Goal: Information Seeking & Learning: Find specific fact

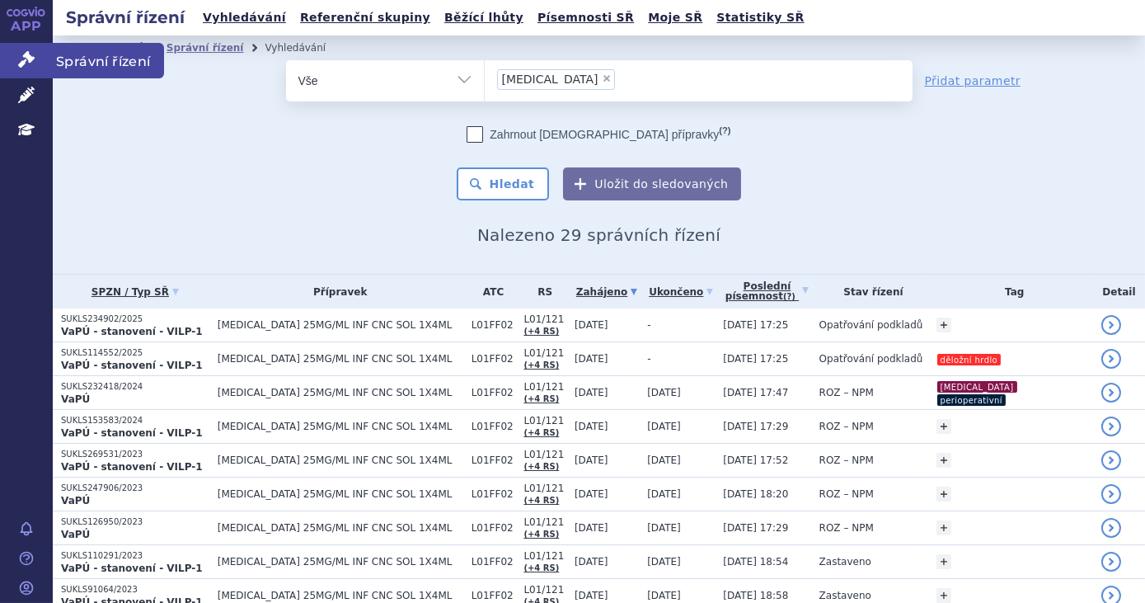
click at [21, 59] on icon at bounding box center [26, 59] width 16 height 16
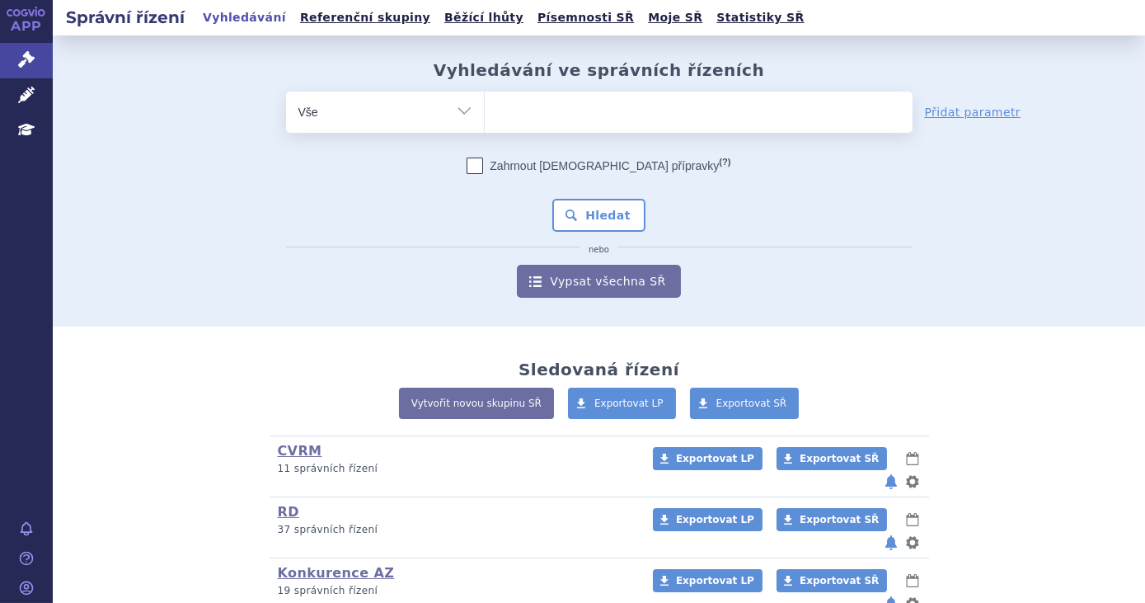
click at [548, 114] on ul at bounding box center [699, 109] width 428 height 35
click at [485, 114] on select at bounding box center [484, 111] width 1 height 41
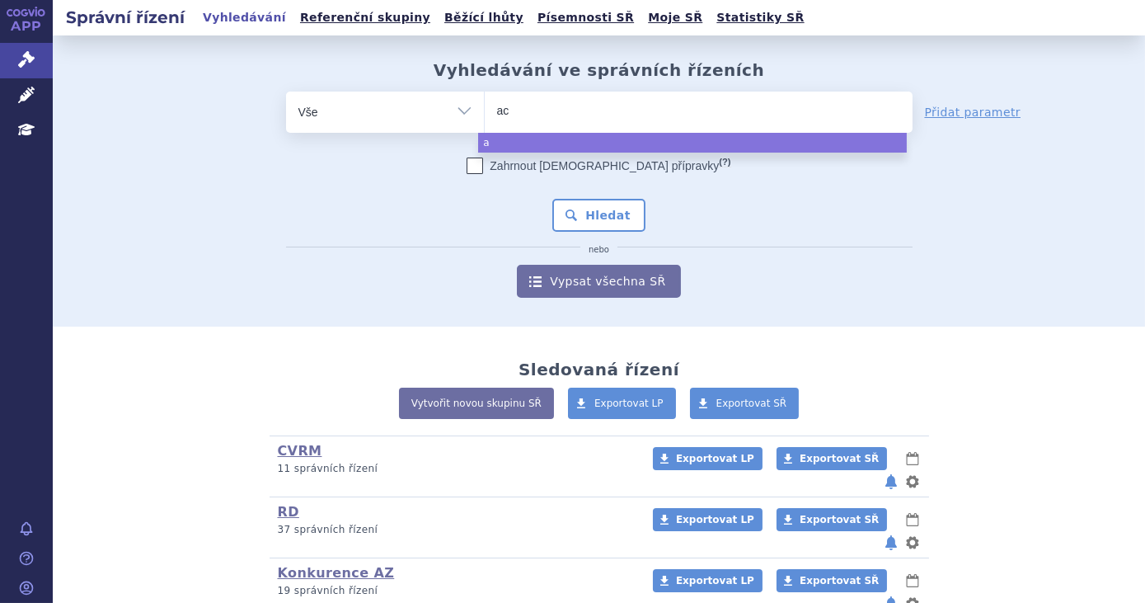
type input "aca"
type input "acal"
type input "acalb"
type input "acalbrut"
type input "acalbrutin"
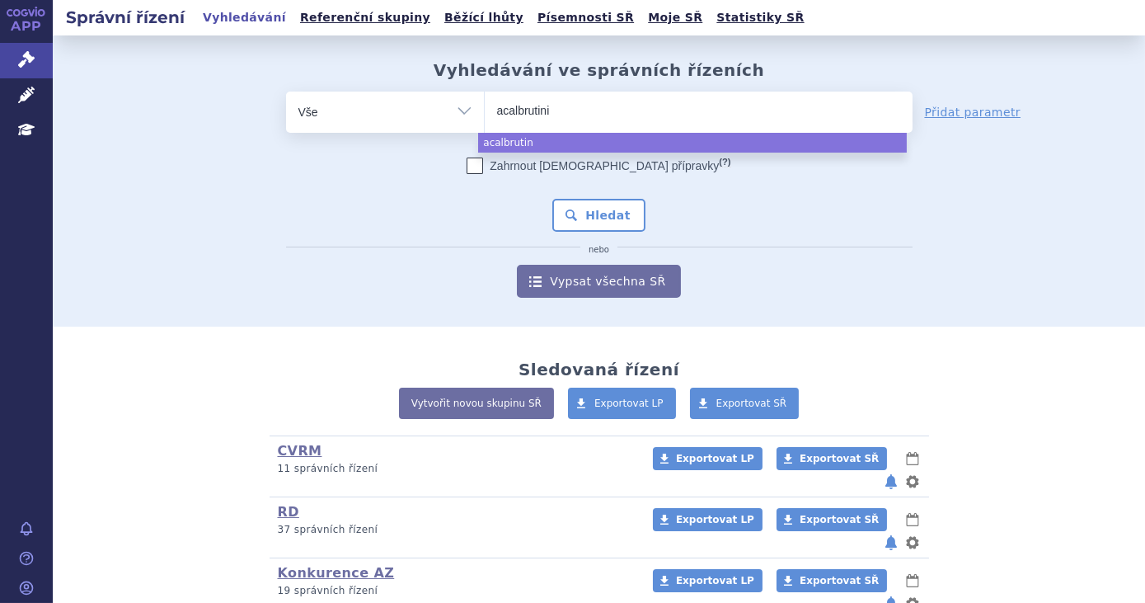
type input "acalbrutinib"
type input "acalbrutini"
type input "acalbr"
type input "acalb"
type input "acala"
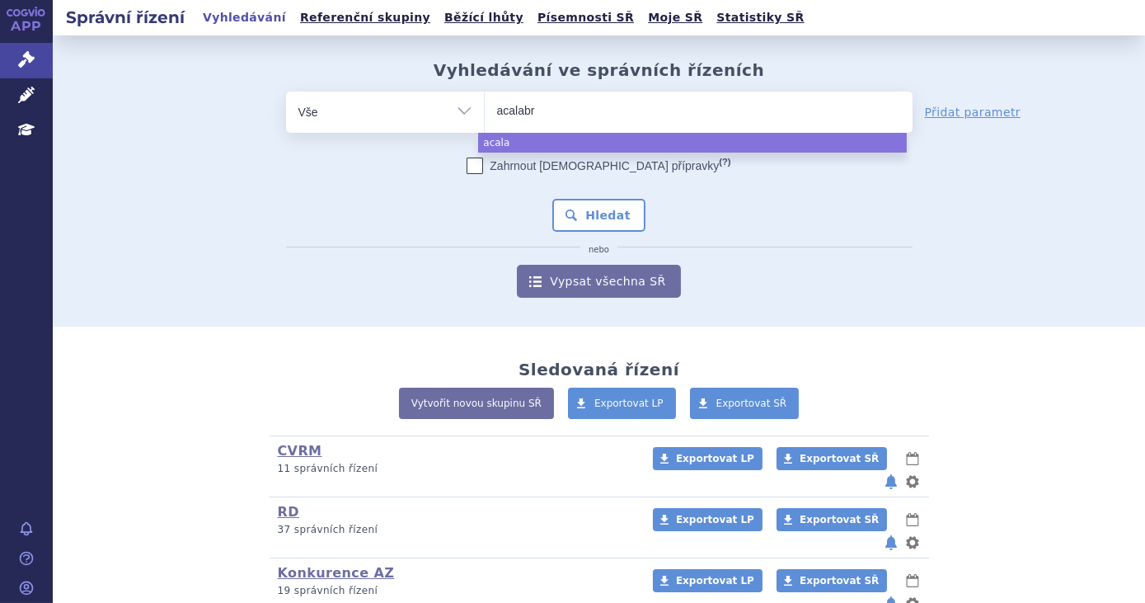
type input "acalabru"
type input "acalabruti"
type input "acalabrutinib"
select select "acalabrutinib"
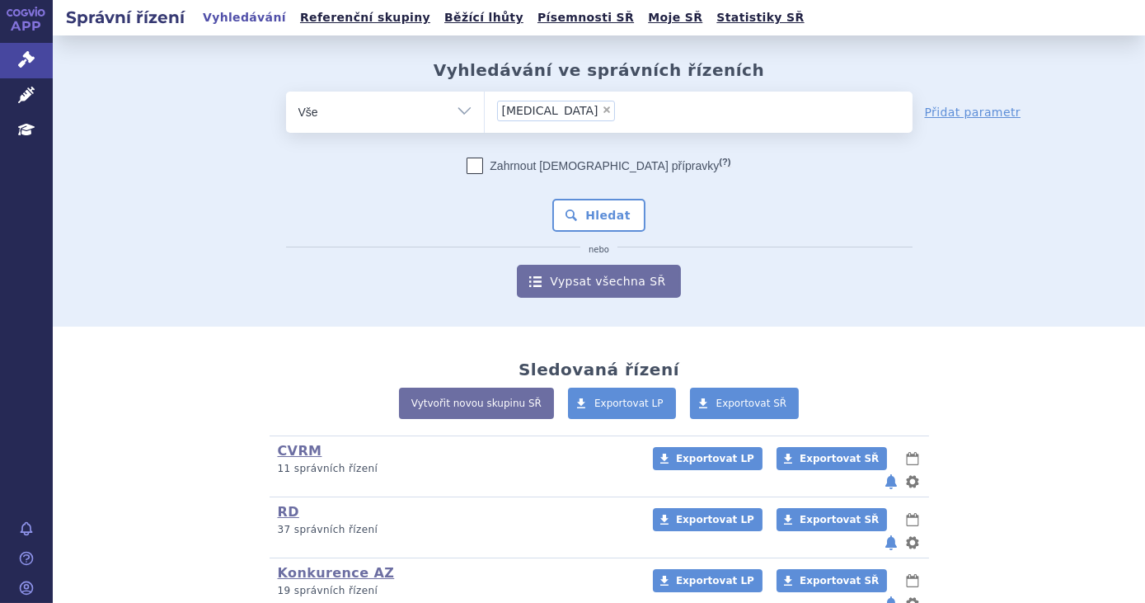
click at [567, 99] on ul "× acalabrutinib" at bounding box center [699, 110] width 428 height 36
click at [485, 99] on select "acalabrutinib" at bounding box center [484, 111] width 1 height 41
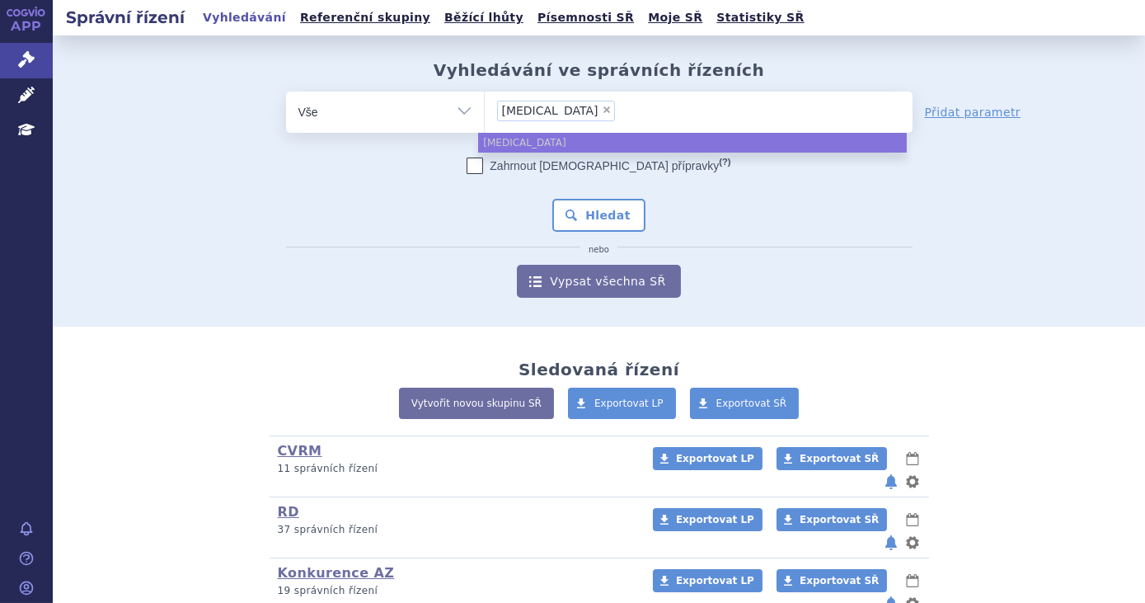
click at [602, 110] on span "×" at bounding box center [607, 110] width 10 height 10
click at [485, 110] on select "acalabrutinib" at bounding box center [484, 111] width 1 height 41
select select
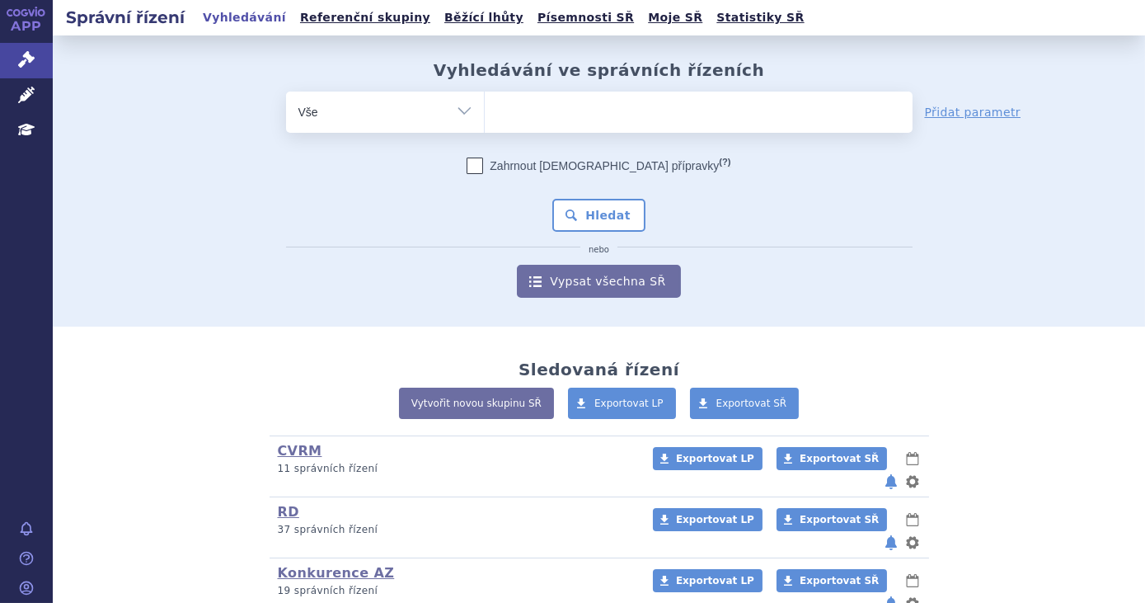
type input "i"
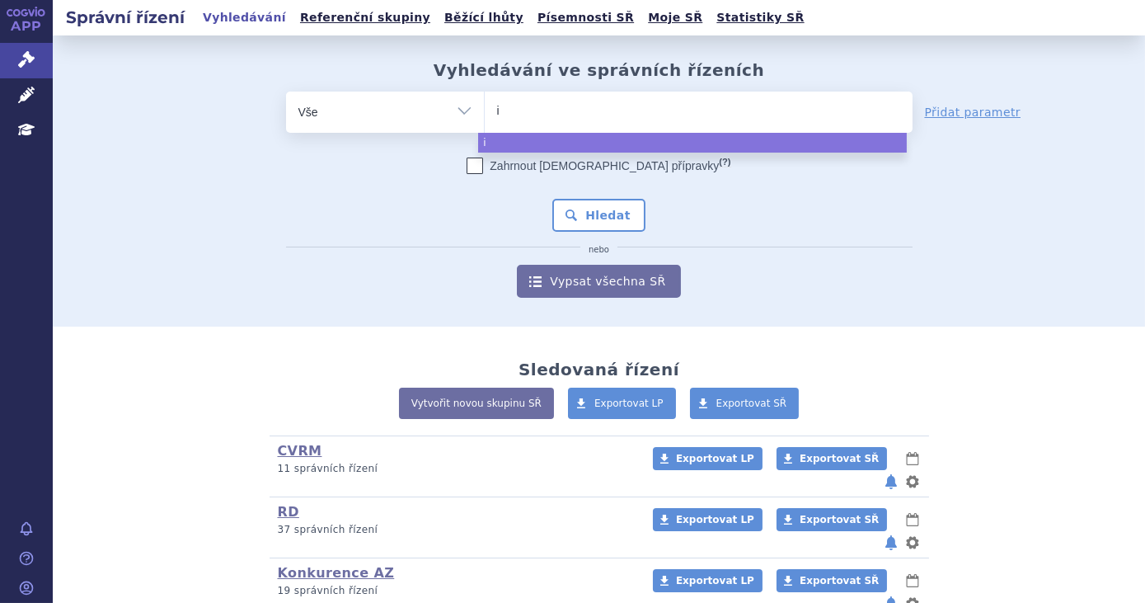
type input "im"
type input "imbru"
type input "imbruvic"
select select "imbruvic"
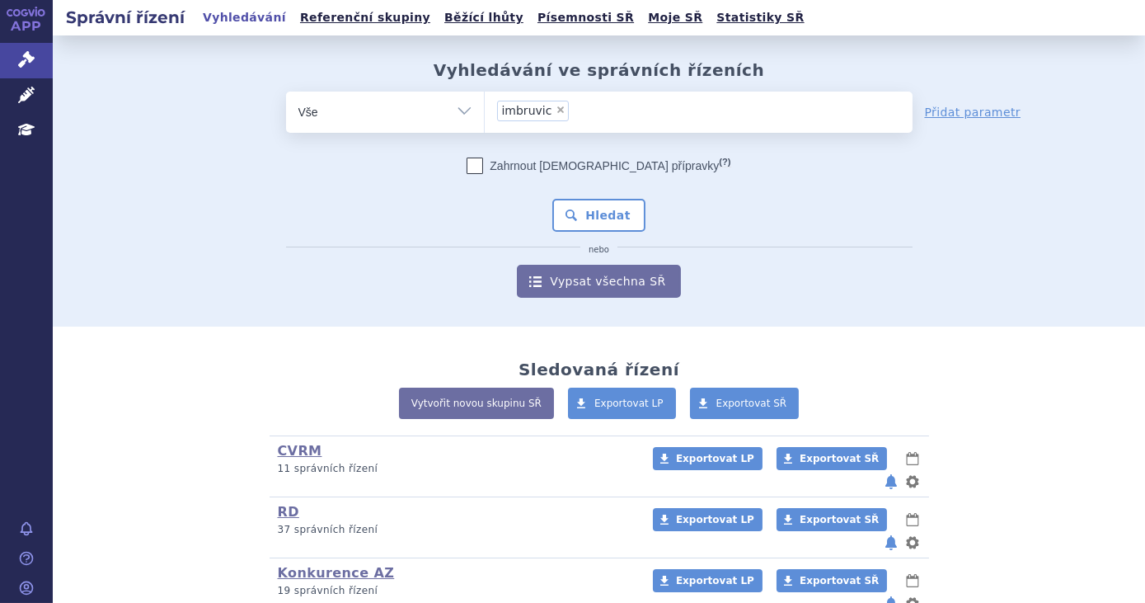
click at [570, 191] on div "Zahrnout bratrské přípravky (?) Hledat nebo Vypsat všechna SŘ" at bounding box center [599, 227] width 627 height 140
click at [568, 207] on button "Hledat" at bounding box center [598, 215] width 93 height 33
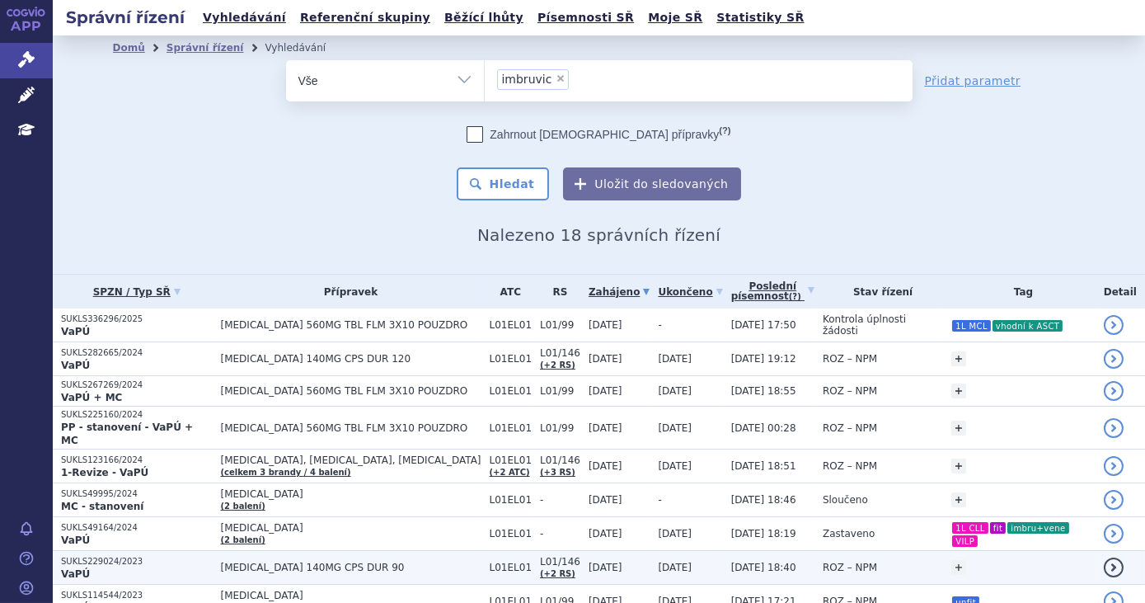
scroll to position [233, 0]
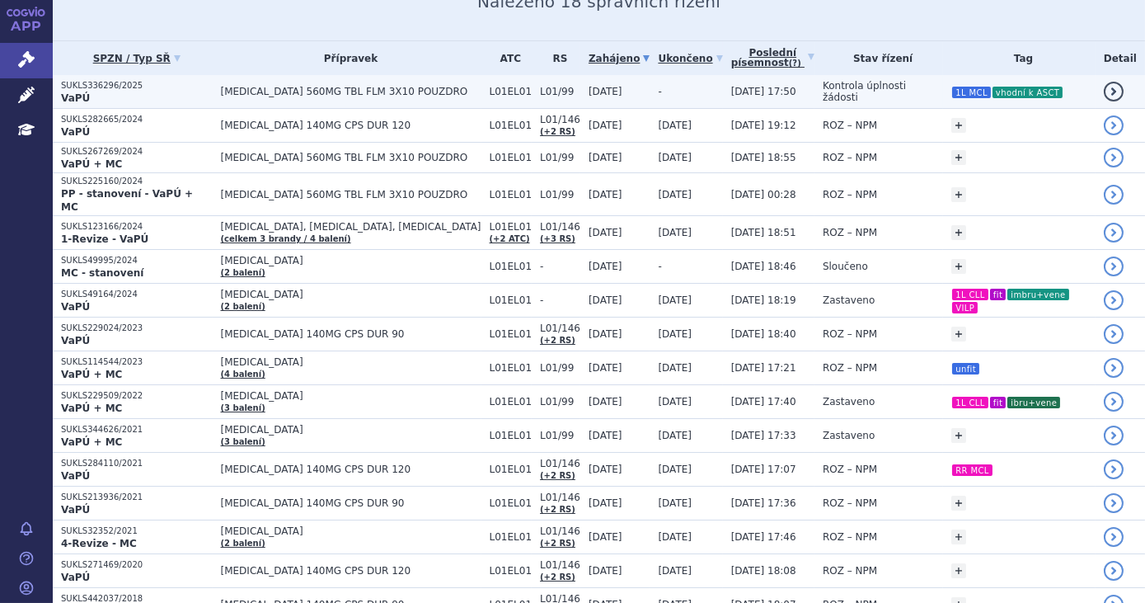
click at [679, 91] on td "-" at bounding box center [686, 92] width 73 height 34
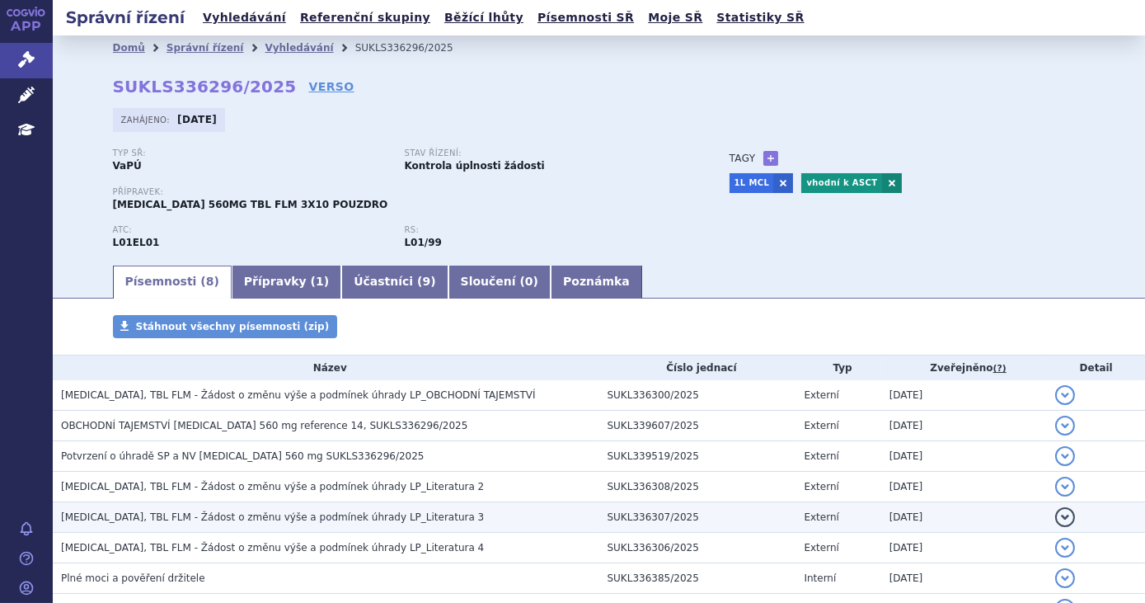
scroll to position [119, 0]
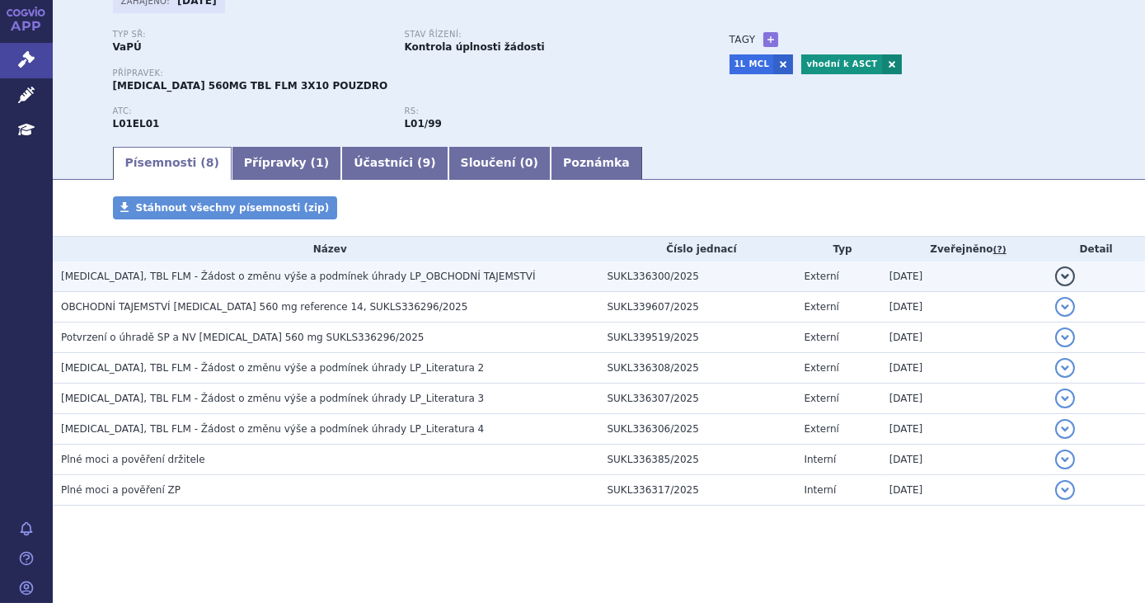
click at [468, 284] on h3 "IMBRUVICA, TBL FLM - Žádost o změnu výše a podmínek úhrady LP_OBCHODNÍ TAJEMSTVÍ" at bounding box center [330, 276] width 538 height 16
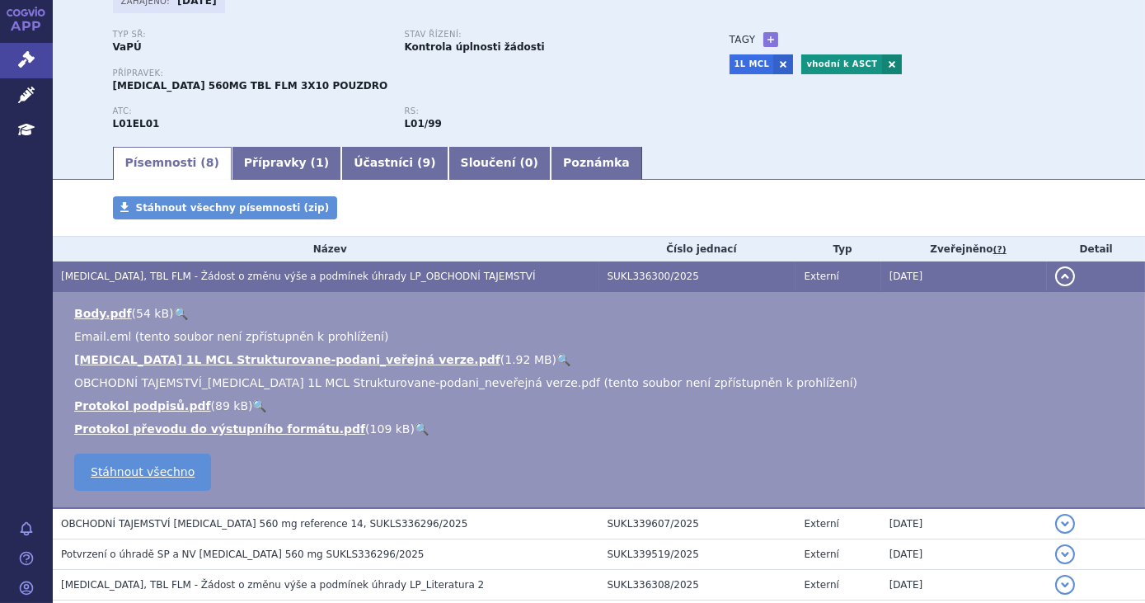
scroll to position [237, 0]
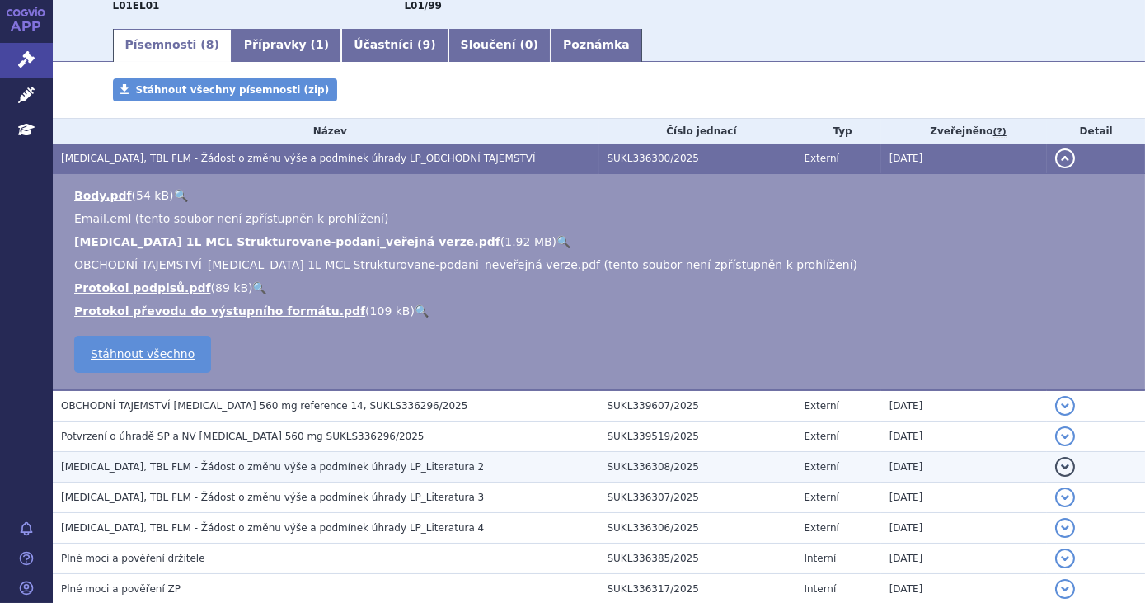
click at [389, 470] on span "IMBRUVICA, TBL FLM - Žádost o změnu výše a podmínek úhrady LP_Literatura 2" at bounding box center [272, 467] width 423 height 12
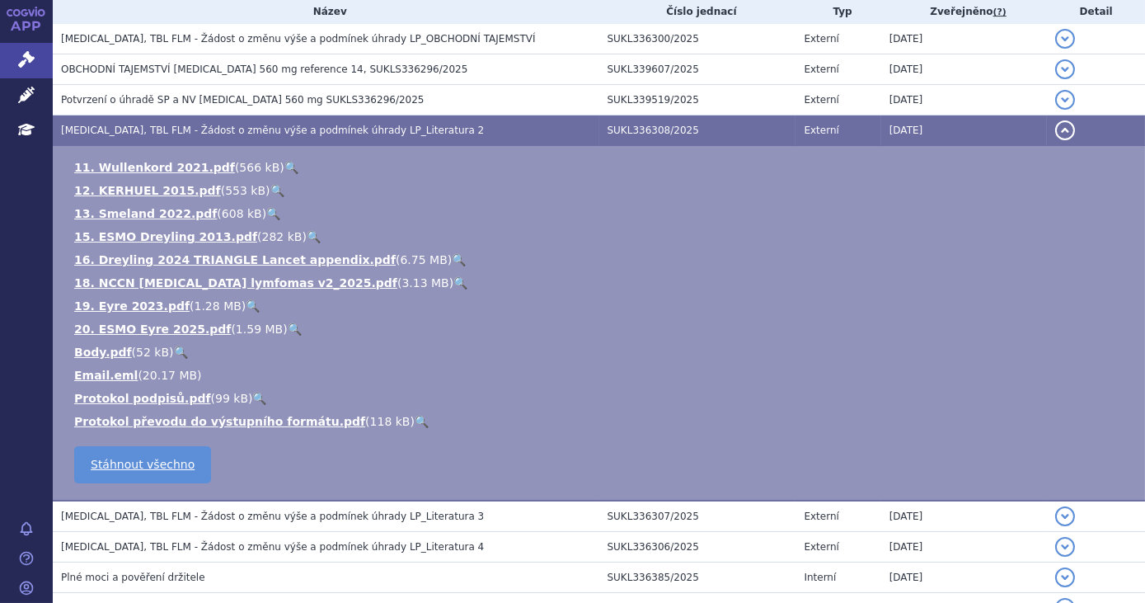
scroll to position [356, 0]
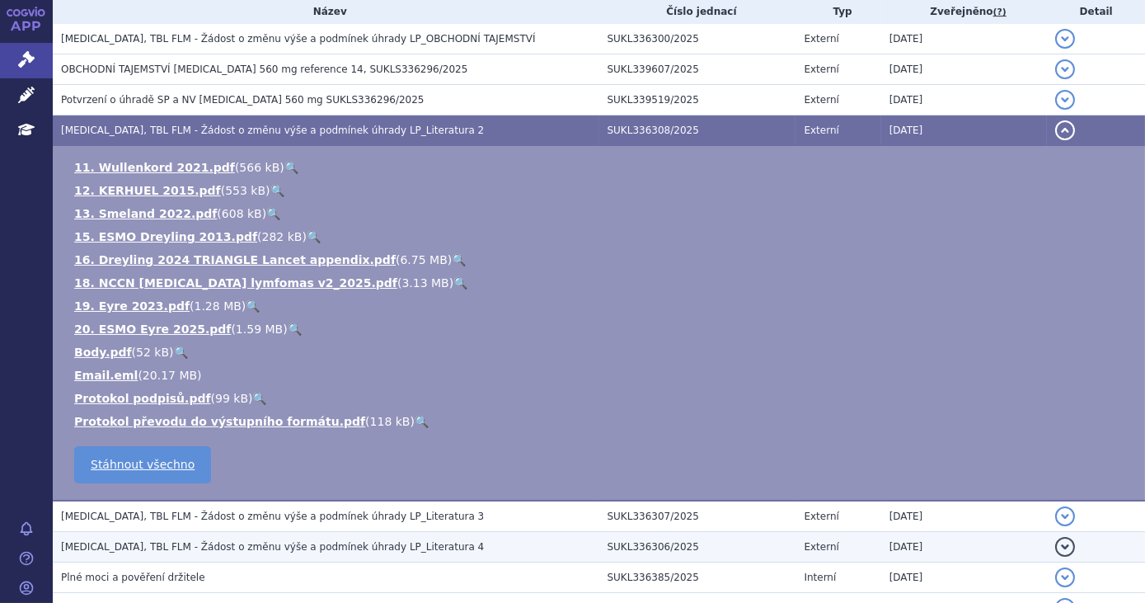
click at [385, 532] on td "IMBRUVICA, TBL FLM - Žádost o změnu výše a podmínek úhrady LP_Literatura 4" at bounding box center [326, 547] width 547 height 31
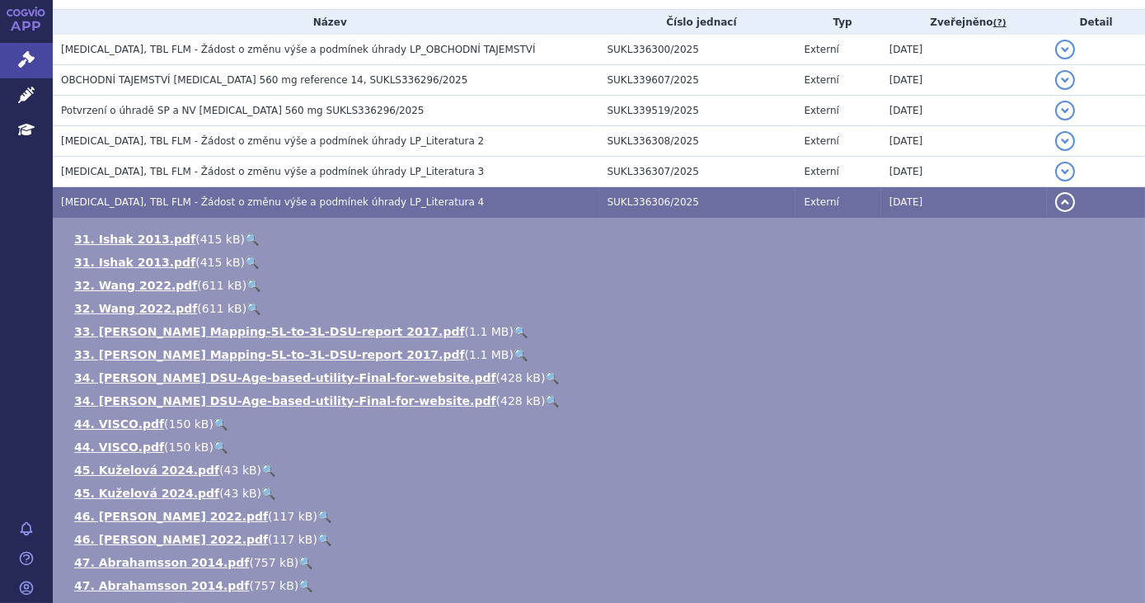
scroll to position [322, 0]
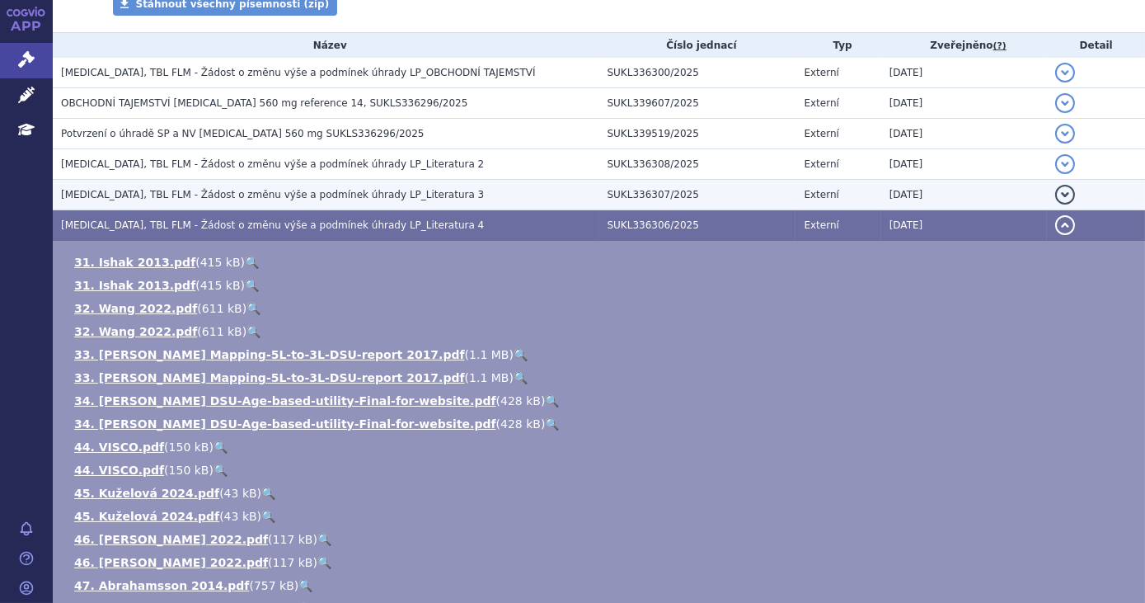
click at [421, 197] on h3 "IMBRUVICA, TBL FLM - Žádost o změnu výše a podmínek úhrady LP_Literatura 3" at bounding box center [330, 194] width 538 height 16
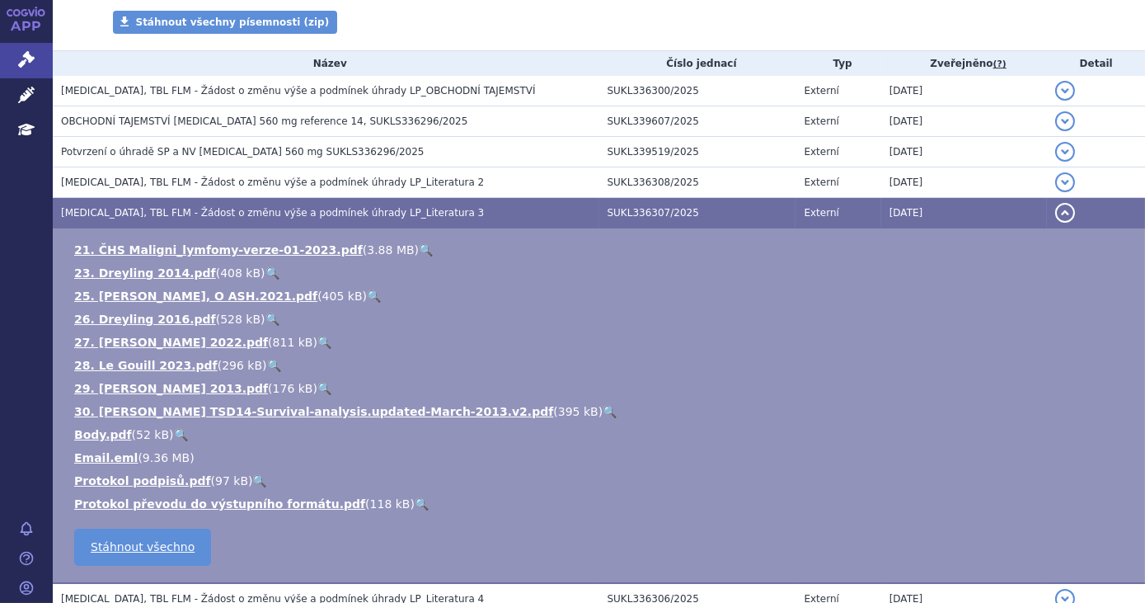
scroll to position [303, 0]
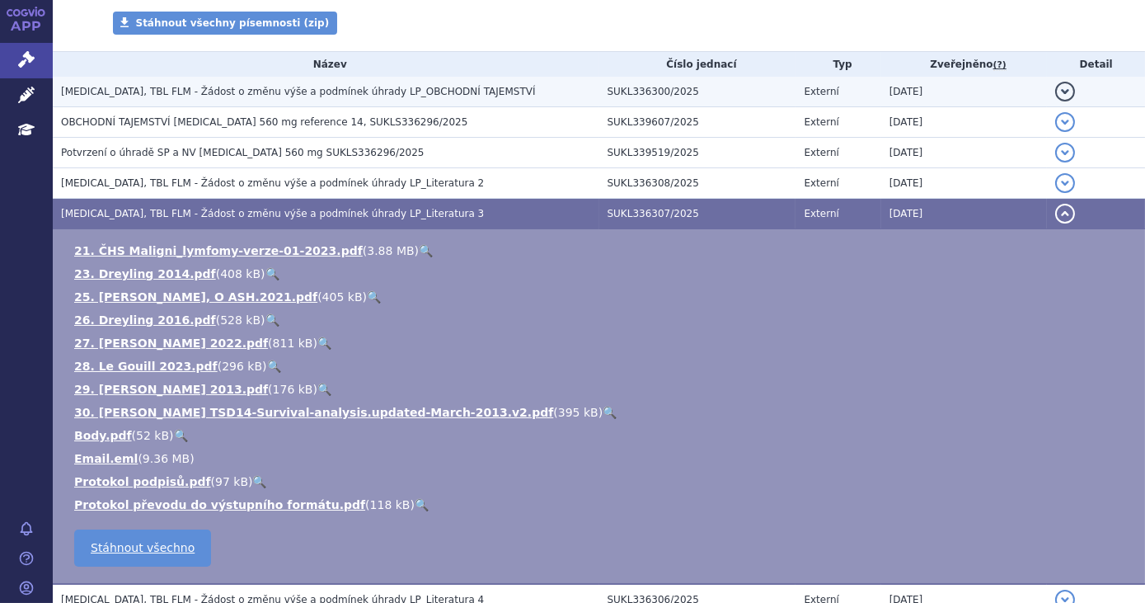
click at [429, 98] on h3 "IMBRUVICA, TBL FLM - Žádost o změnu výše a podmínek úhrady LP_OBCHODNÍ TAJEMSTVÍ" at bounding box center [330, 91] width 538 height 16
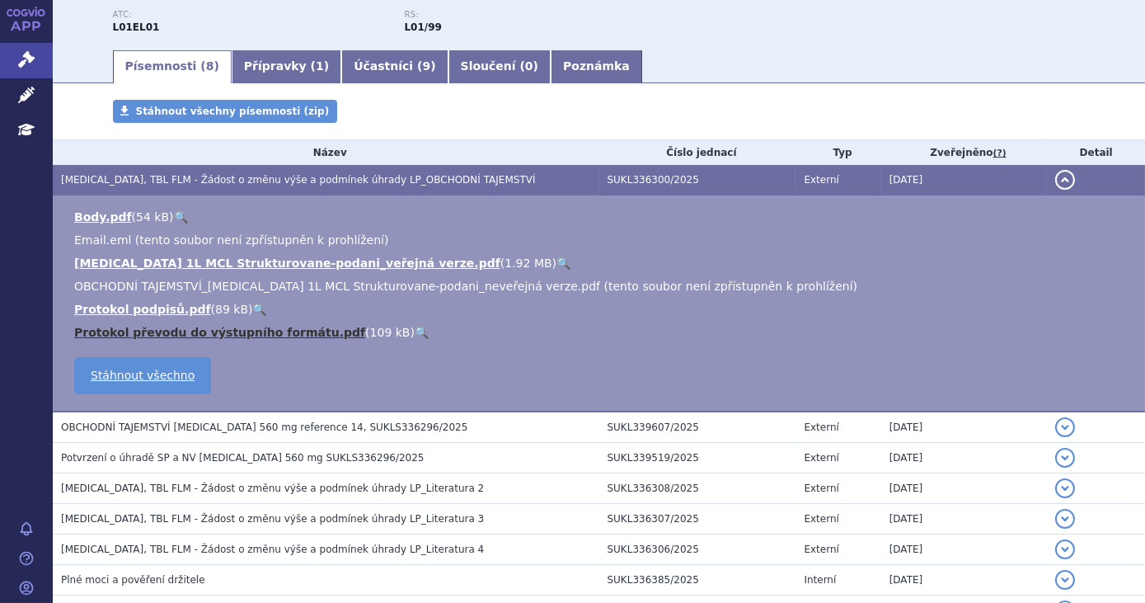
scroll to position [217, 0]
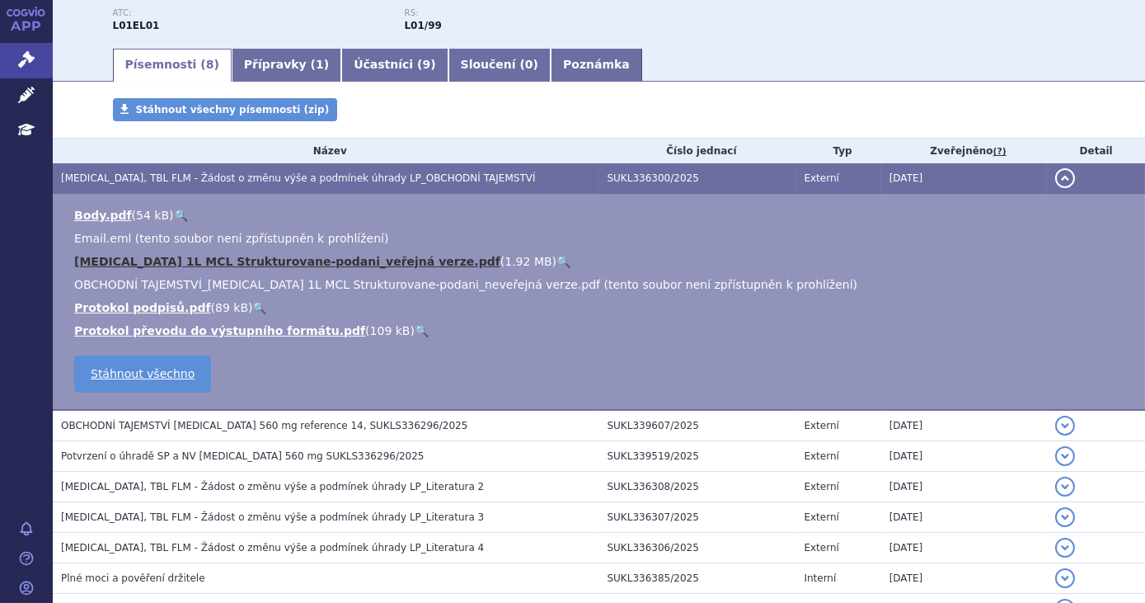
click at [260, 265] on link "IMBRUVICA 1L MCL Strukturovane-podani_veřejná verze.pdf" at bounding box center [287, 261] width 426 height 13
